Goal: Transaction & Acquisition: Purchase product/service

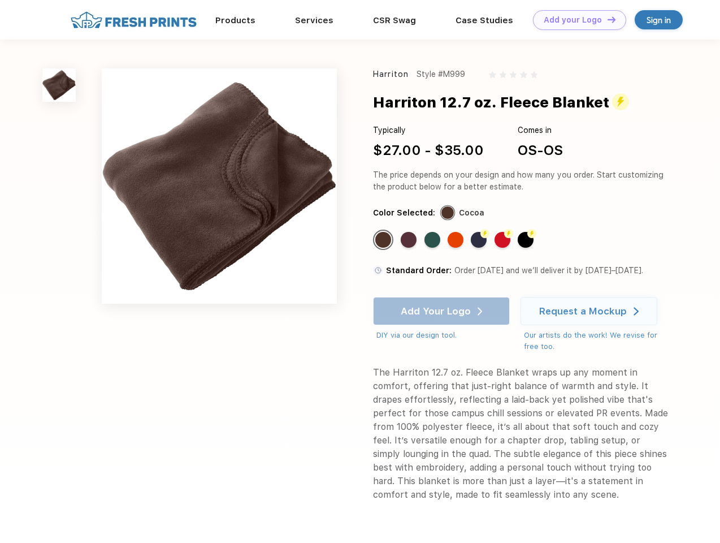
click at [576, 20] on link "Add your Logo Design Tool" at bounding box center [579, 20] width 93 height 20
click at [0, 0] on div "Design Tool" at bounding box center [0, 0] width 0 height 0
click at [607, 19] on link "Add your Logo Design Tool" at bounding box center [579, 20] width 93 height 20
click at [59, 85] on img at bounding box center [58, 84] width 33 height 33
click at [384, 240] on div "Standard Color" at bounding box center [383, 240] width 16 height 16
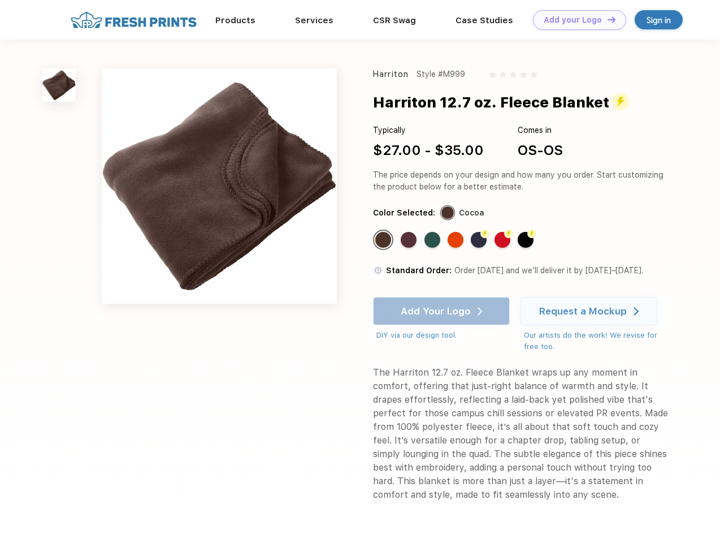
click at [410, 240] on div "Standard Color" at bounding box center [409, 240] width 16 height 16
click at [434, 240] on div "Standard Color" at bounding box center [433, 240] width 16 height 16
click at [457, 240] on div "Standard Color" at bounding box center [456, 240] width 16 height 16
click at [480, 240] on div "Flash Color" at bounding box center [479, 240] width 16 height 16
click at [504, 240] on div "Flash Color" at bounding box center [503, 240] width 16 height 16
